Goal: Transaction & Acquisition: Purchase product/service

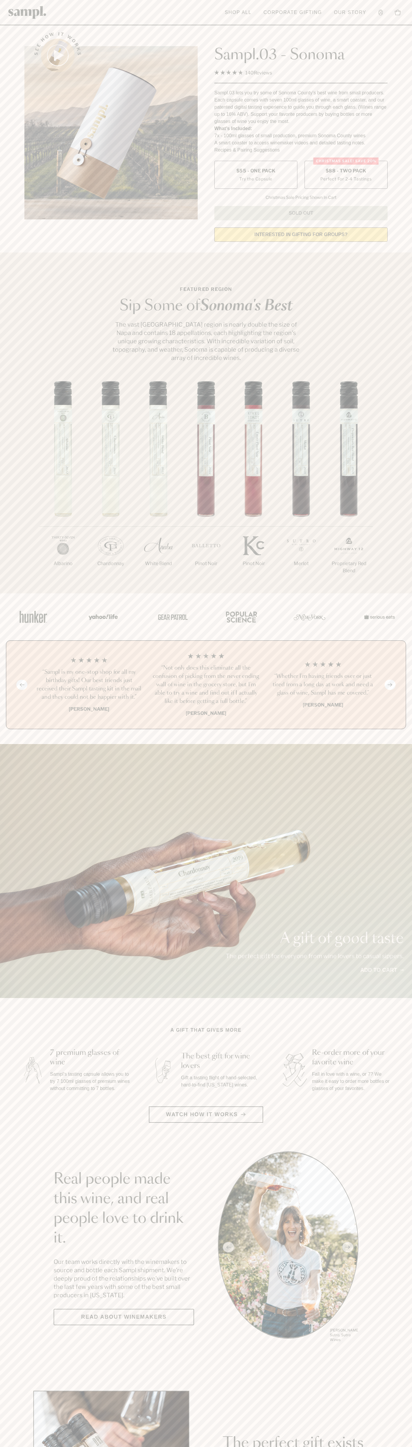
click at [346, 175] on label "Christmas SALE! Save 20% $88 - Two Pack Perfect For 2-4 Tastings" at bounding box center [346, 175] width 83 height 28
click at [89, 685] on h3 "“Sampl is my one-stop shop for all my birthday gifts! Our best friends just rec…" at bounding box center [89, 684] width 108 height 33
click at [155, 26] on div "See how it works" at bounding box center [110, 135] width 173 height 223
click at [409, 1447] on html "Skip to main content Toggle navigation menu Shop All Corporate Gifting Our Stor…" at bounding box center [206, 1396] width 412 height 2793
click at [405, 1447] on html "Skip to main content Toggle navigation menu Shop All Corporate Gifting Our Stor…" at bounding box center [206, 1396] width 412 height 2793
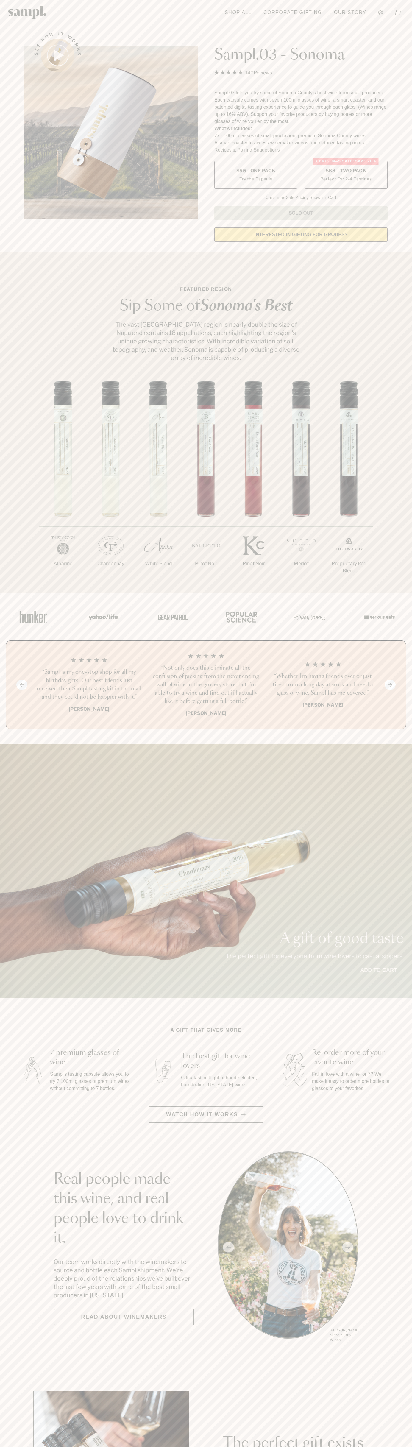
click at [7, 667] on div "Previous slide Next slide “Not only does this eliminate all the confusion of pi…" at bounding box center [206, 685] width 400 height 89
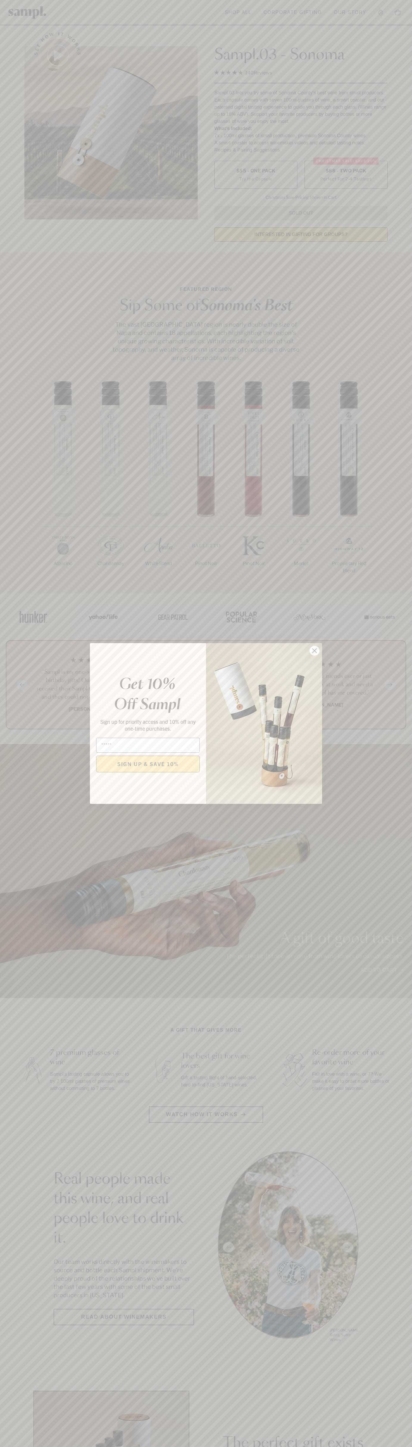
click at [315, 651] on icon "Close dialog" at bounding box center [315, 651] width 4 height 4
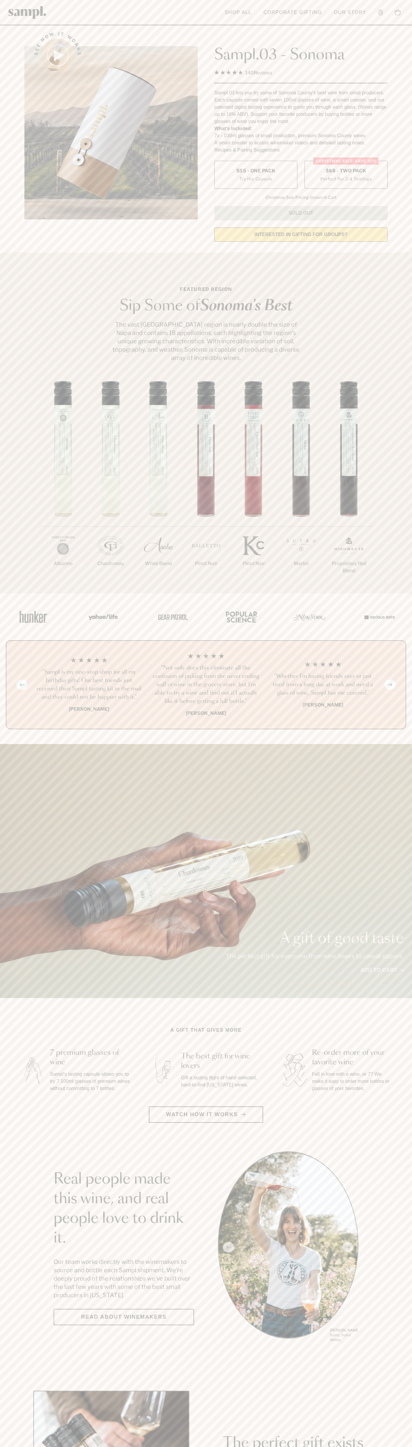
click at [346, 175] on label "Christmas SALE! Save 20% $88 - Two Pack Perfect For 2-4 Tastings" at bounding box center [346, 175] width 83 height 28
click at [89, 685] on h3 "“Sampl is my one-stop shop for all my birthday gifts! Our best friends just rec…" at bounding box center [89, 684] width 108 height 33
